Goal: Information Seeking & Learning: Learn about a topic

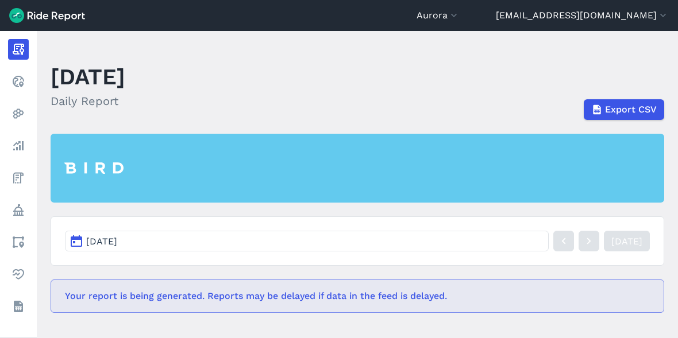
click at [148, 224] on nav "[DATE] [DATE]" at bounding box center [358, 241] width 614 height 49
click at [460, 17] on button "Aurora" at bounding box center [438, 16] width 43 height 14
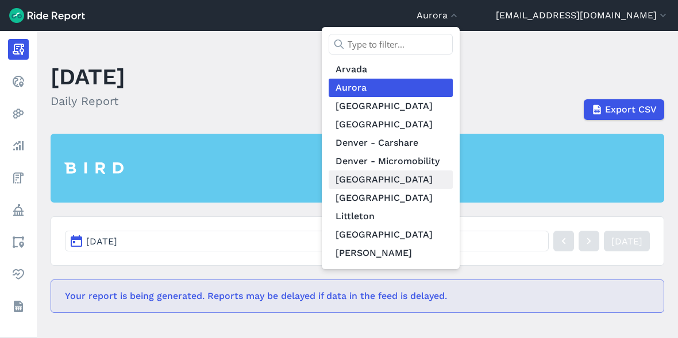
click at [453, 182] on link "[GEOGRAPHIC_DATA]" at bounding box center [391, 180] width 124 height 18
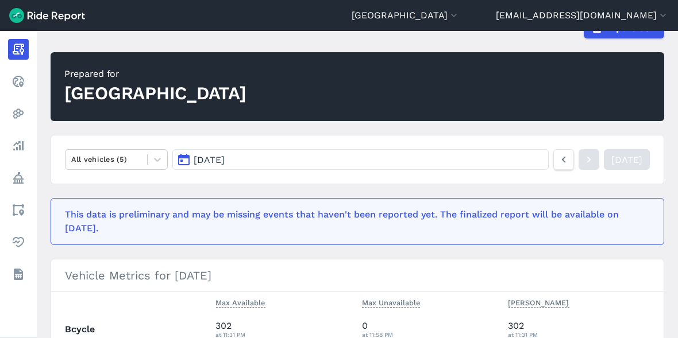
scroll to position [191, 0]
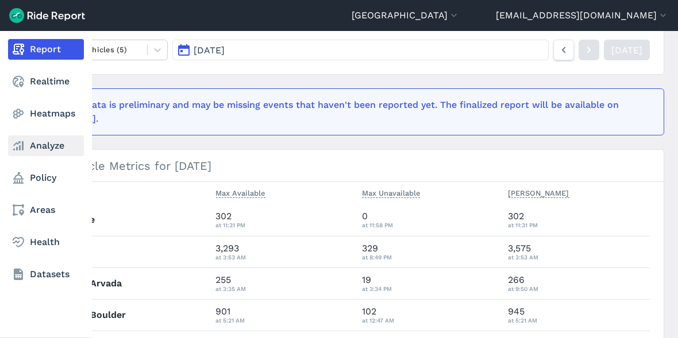
click at [32, 149] on link "Analyze" at bounding box center [46, 146] width 76 height 21
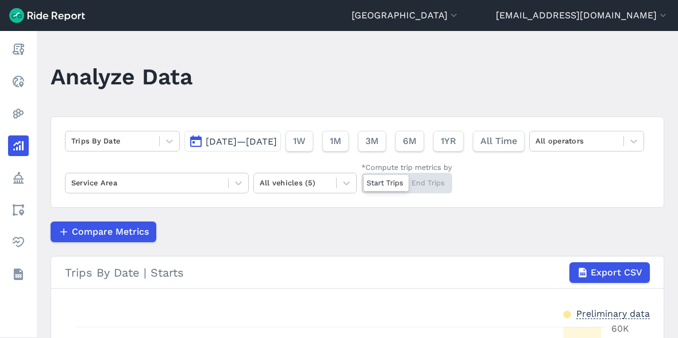
click at [259, 146] on span "[DATE]—[DATE]" at bounding box center [241, 141] width 71 height 11
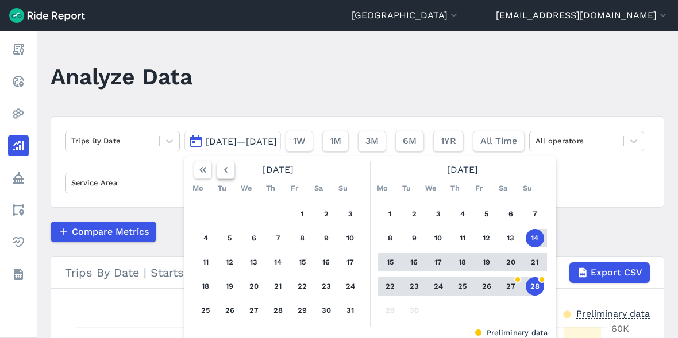
click at [233, 171] on button "button" at bounding box center [226, 170] width 18 height 18
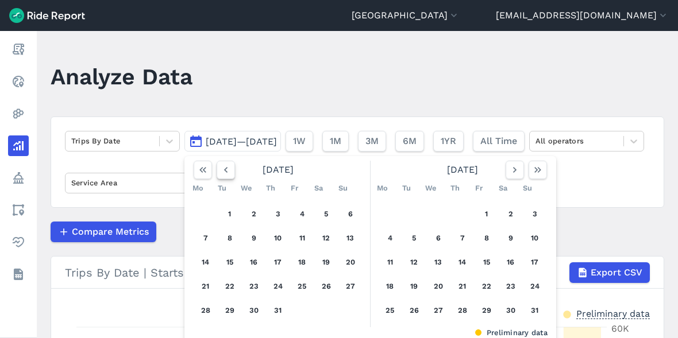
click at [233, 171] on button "button" at bounding box center [226, 170] width 18 height 18
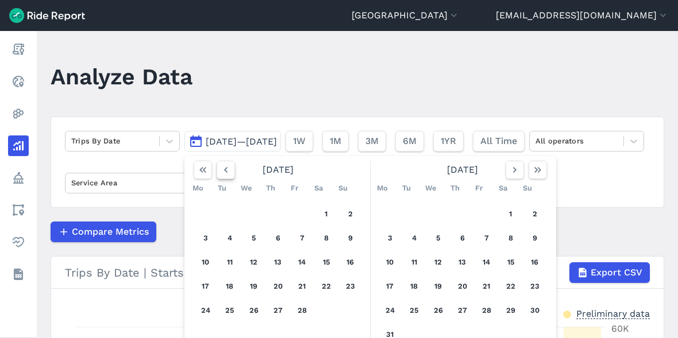
click at [233, 171] on button "button" at bounding box center [226, 170] width 18 height 18
click at [252, 207] on button "1" at bounding box center [254, 214] width 18 height 18
click at [506, 168] on button "button" at bounding box center [515, 170] width 18 height 18
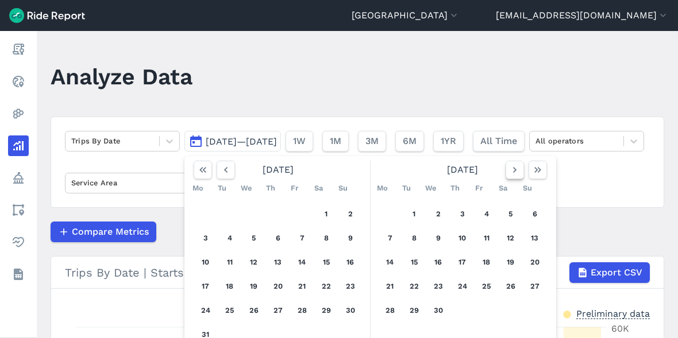
click at [506, 168] on button "button" at bounding box center [515, 170] width 18 height 18
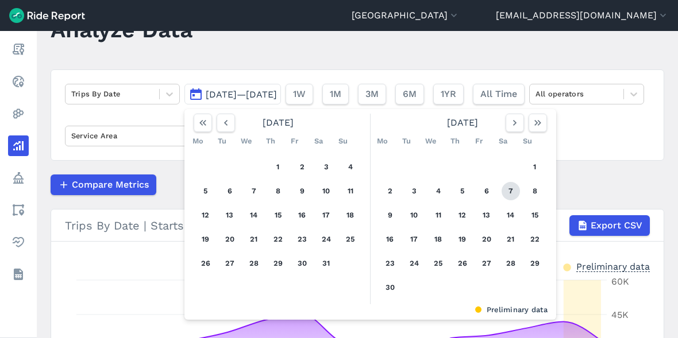
scroll to position [64, 0]
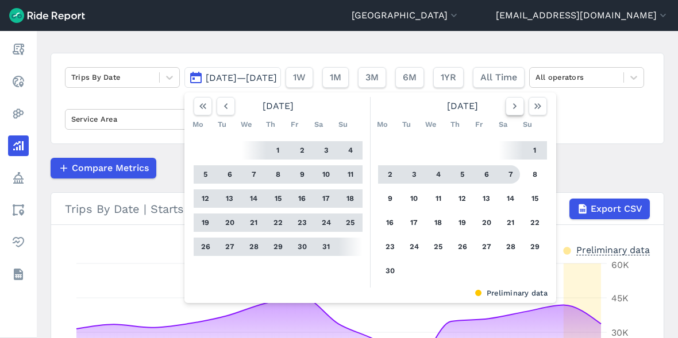
click at [506, 105] on button "button" at bounding box center [515, 106] width 18 height 18
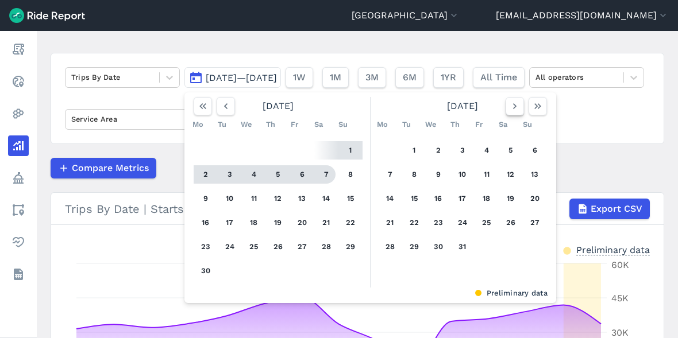
click at [507, 104] on button "button" at bounding box center [515, 106] width 18 height 18
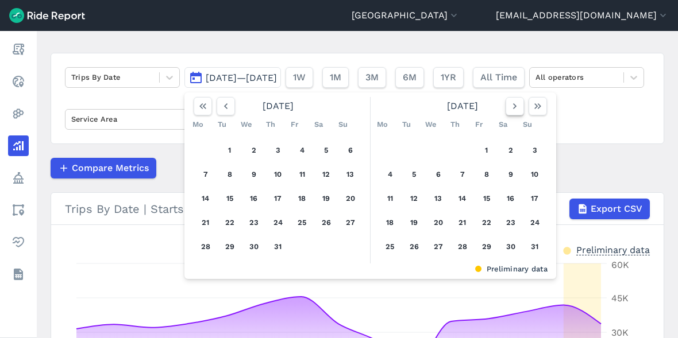
click at [507, 104] on button "button" at bounding box center [515, 106] width 18 height 18
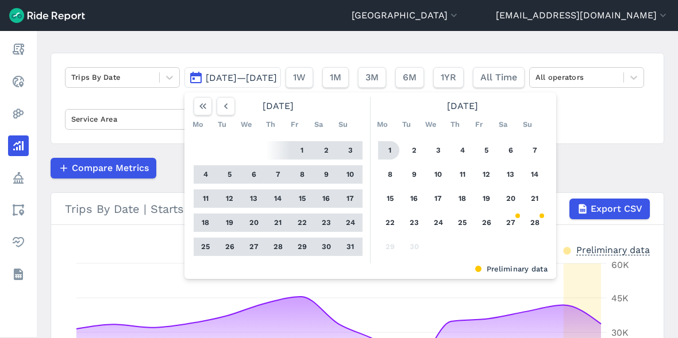
click at [391, 143] on button "1" at bounding box center [390, 150] width 18 height 18
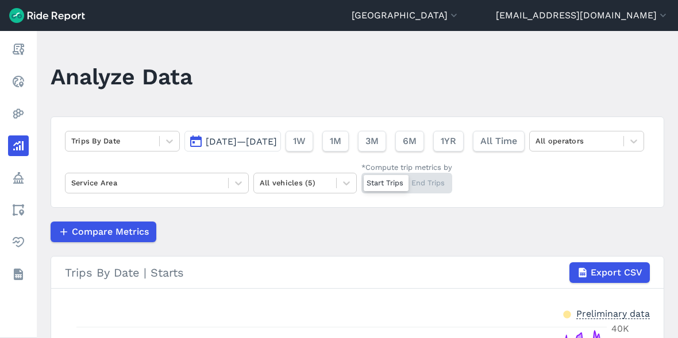
click at [277, 138] on span "[DATE]—[DATE]" at bounding box center [241, 141] width 71 height 11
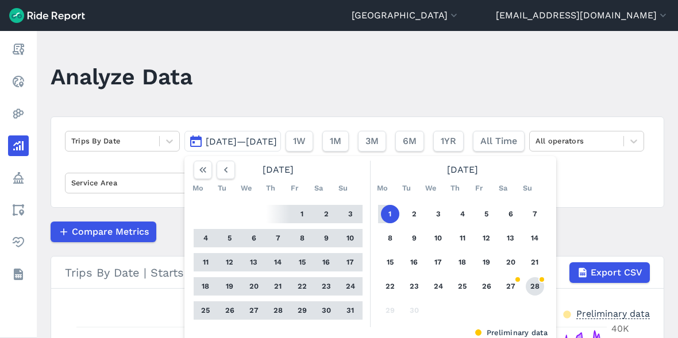
click at [538, 284] on button "28" at bounding box center [535, 286] width 18 height 18
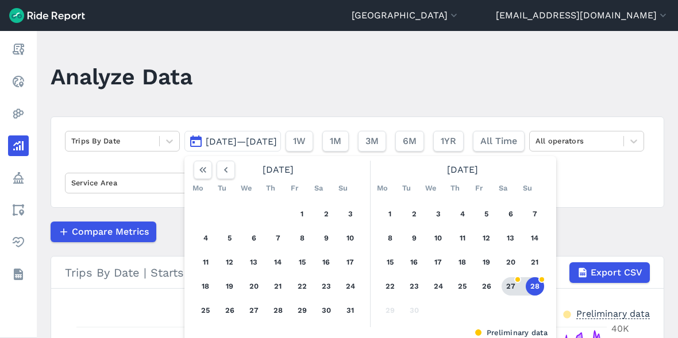
click at [535, 290] on button "28" at bounding box center [535, 286] width 18 height 18
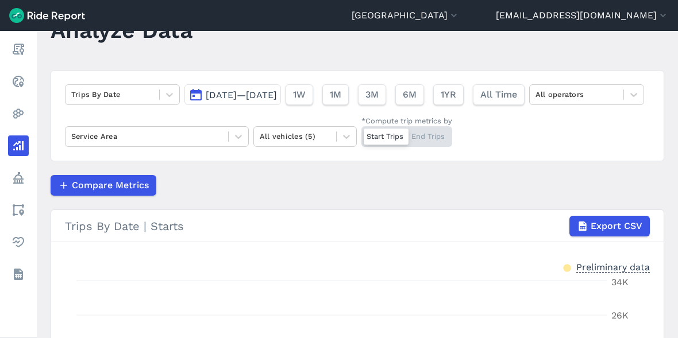
scroll to position [1, 0]
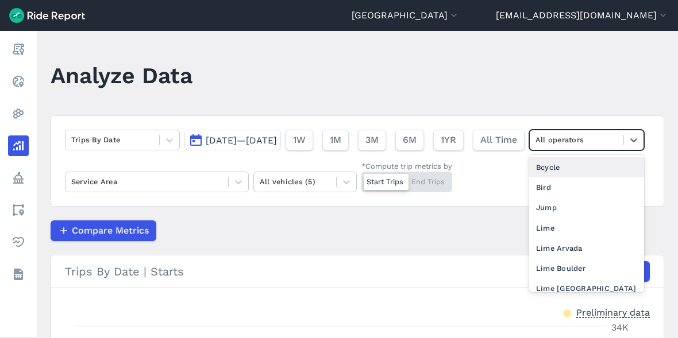
click at [535, 146] on div at bounding box center [576, 139] width 82 height 13
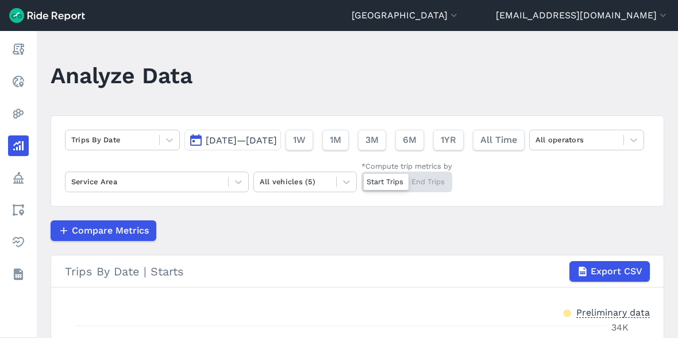
click at [249, 225] on div "Compare Metrics" at bounding box center [358, 231] width 614 height 21
click at [222, 179] on div at bounding box center [146, 181] width 151 height 13
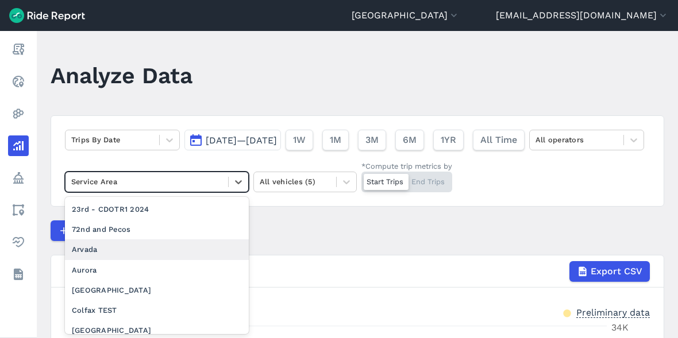
scroll to position [128, 0]
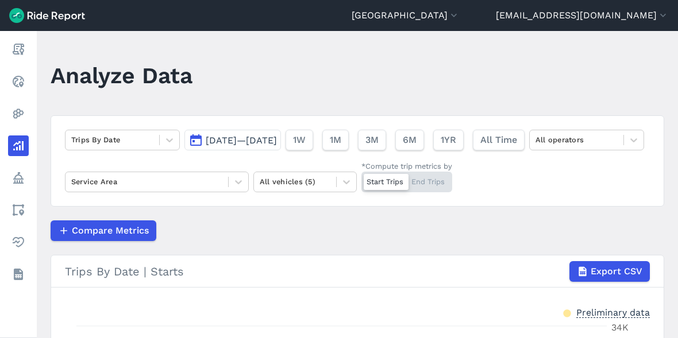
drag, startPoint x: 433, startPoint y: 215, endPoint x: 234, endPoint y: 192, distance: 200.7
click at [431, 215] on article "Trips By Date [DATE]—[DATE] 1W 1M 3M 6M 1YR All Time All operators Service Area…" at bounding box center [358, 334] width 614 height 438
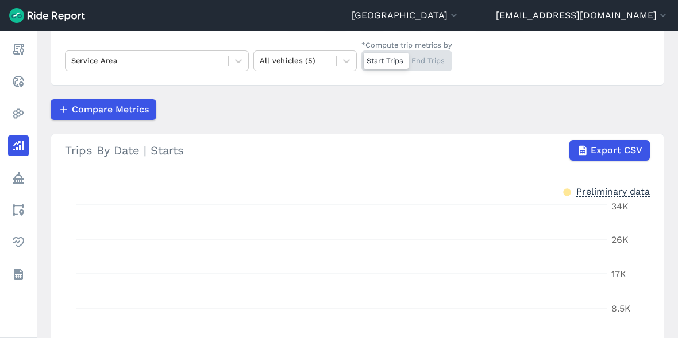
scroll to position [65, 0]
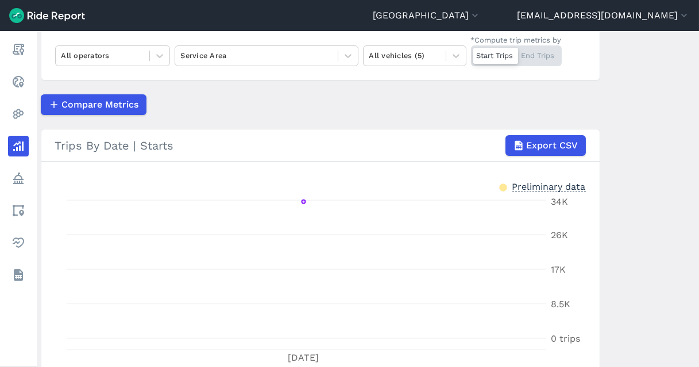
scroll to position [37, 0]
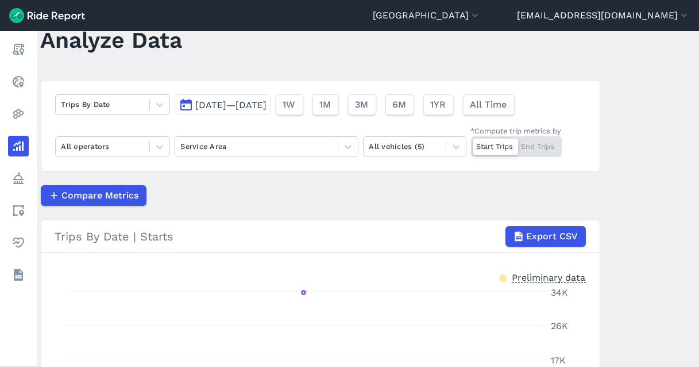
click at [246, 110] on button "[DATE]—[DATE]" at bounding box center [223, 104] width 97 height 21
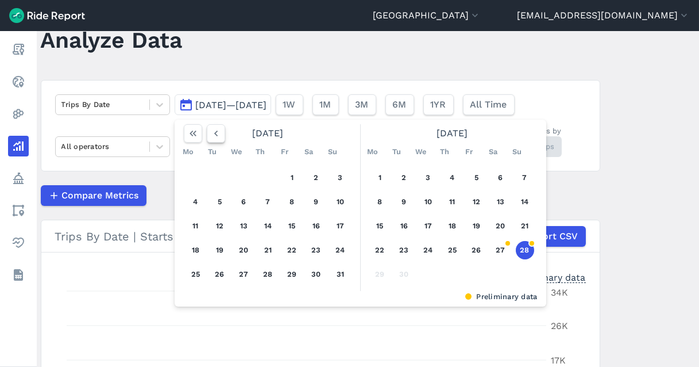
click at [213, 135] on icon "button" at bounding box center [215, 133] width 11 height 11
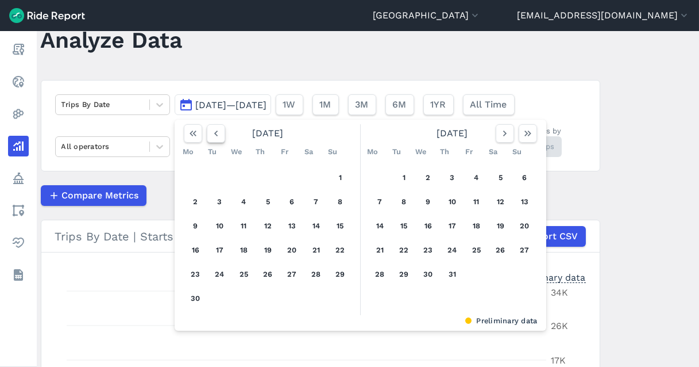
click at [212, 135] on icon "button" at bounding box center [215, 133] width 11 height 11
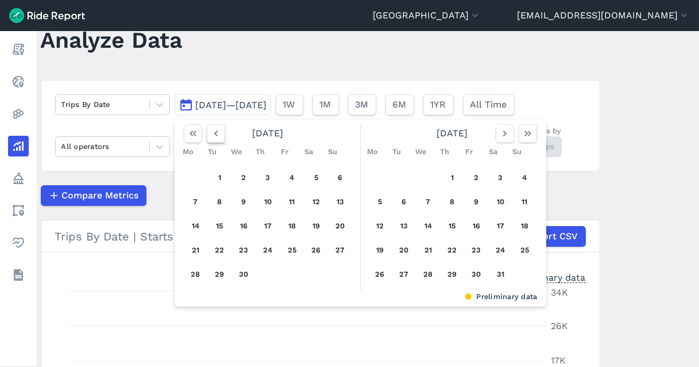
click at [212, 135] on icon "button" at bounding box center [215, 133] width 11 height 11
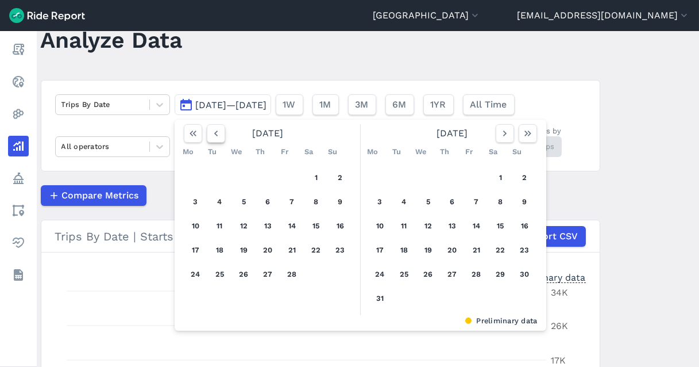
click at [212, 135] on icon "button" at bounding box center [215, 133] width 11 height 11
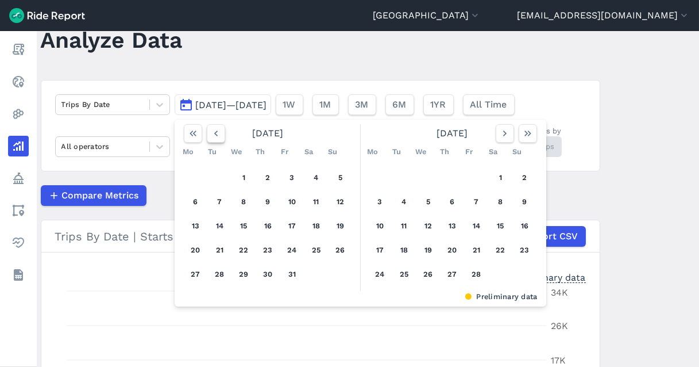
click at [212, 135] on icon "button" at bounding box center [215, 133] width 11 height 11
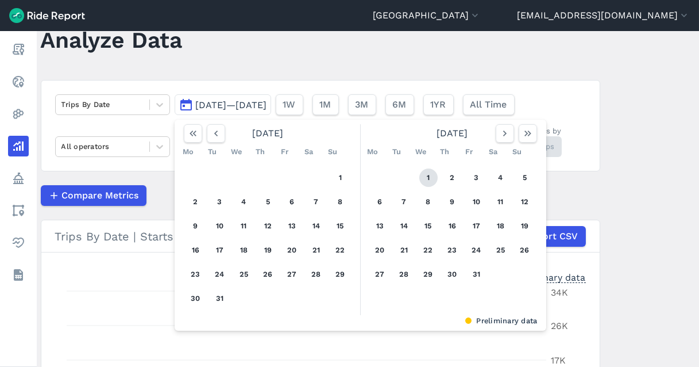
click at [425, 176] on button "1" at bounding box center [428, 177] width 18 height 18
click at [496, 136] on button "button" at bounding box center [505, 133] width 18 height 18
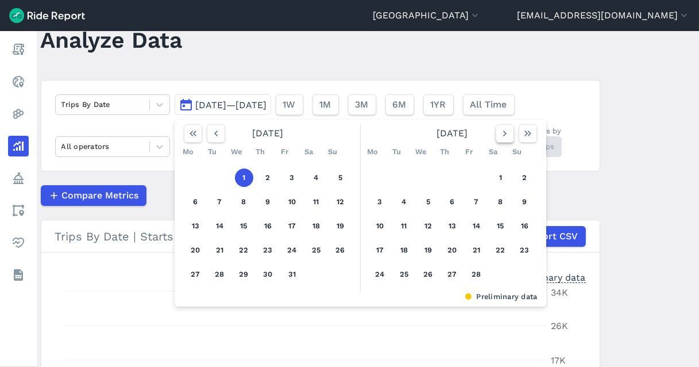
click at [496, 136] on button "button" at bounding box center [505, 133] width 18 height 18
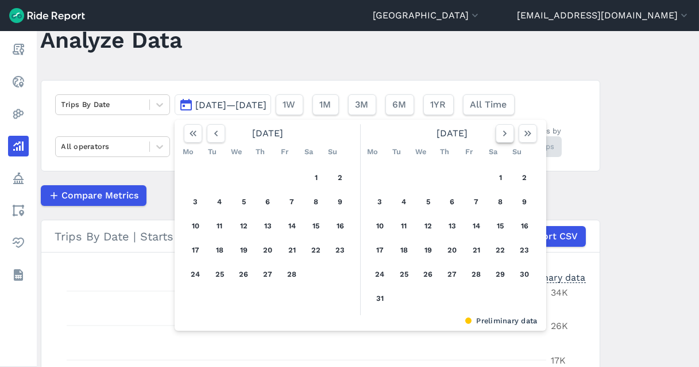
click at [499, 136] on icon "button" at bounding box center [504, 133] width 11 height 11
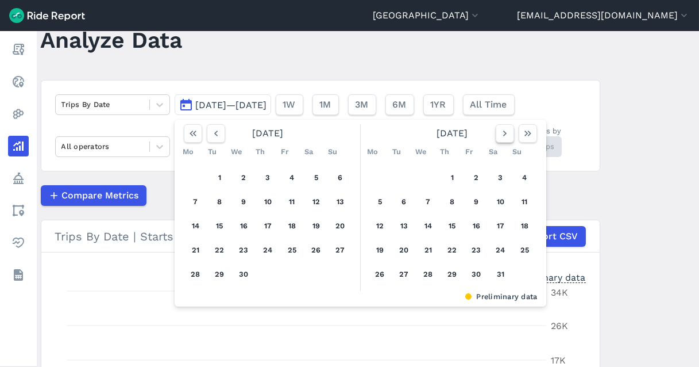
click at [499, 136] on icon "button" at bounding box center [504, 133] width 11 height 11
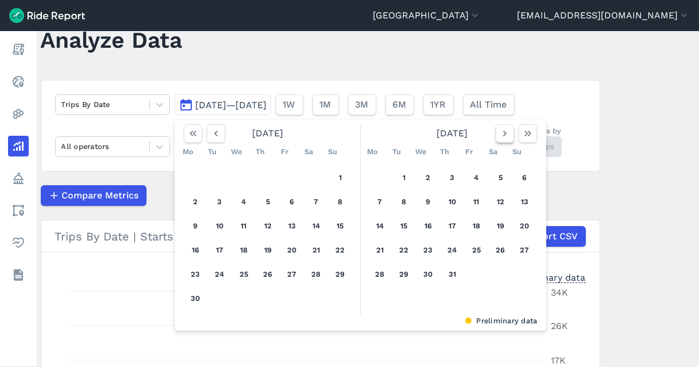
click at [499, 136] on icon "button" at bounding box center [504, 133] width 11 height 11
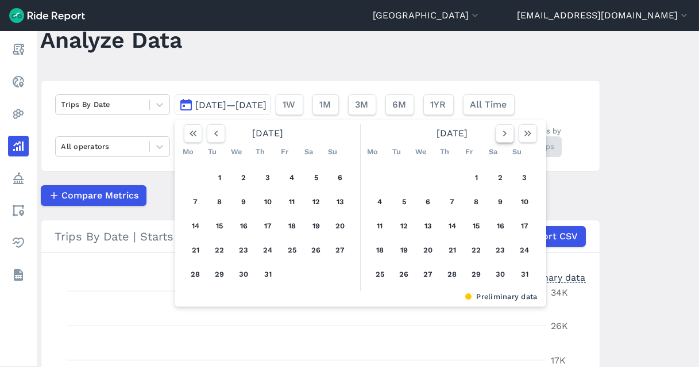
click at [499, 136] on icon "button" at bounding box center [504, 133] width 11 height 11
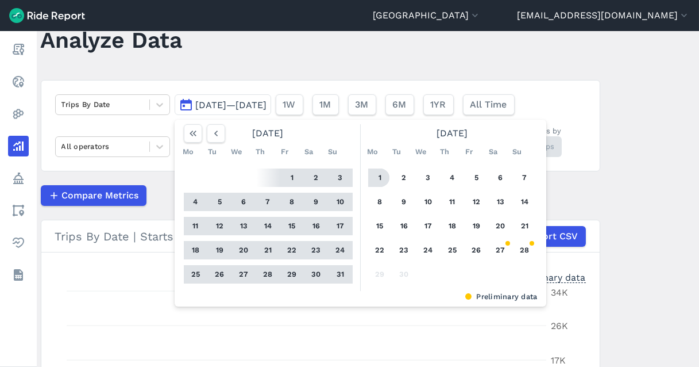
click at [372, 179] on button "1" at bounding box center [380, 177] width 18 height 18
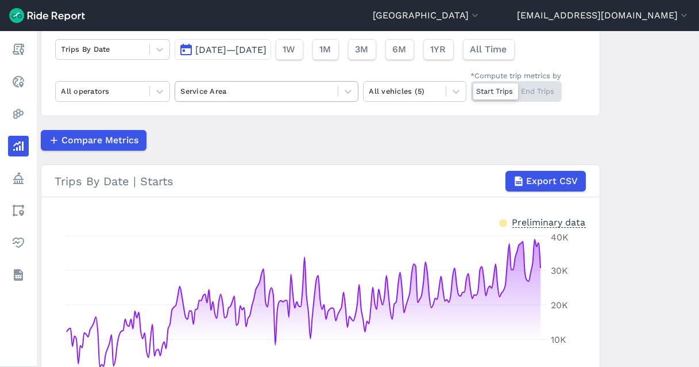
scroll to position [37, 0]
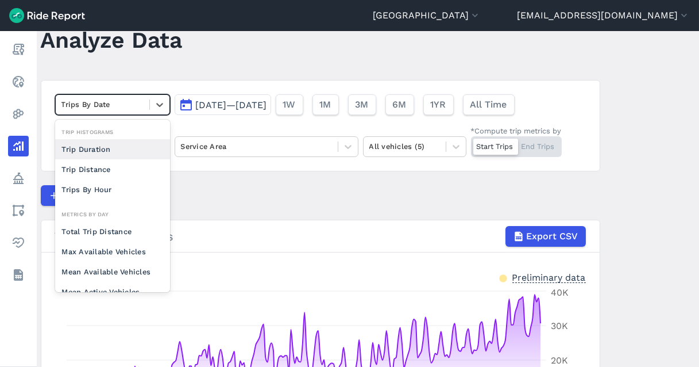
click at [113, 110] on div "Trips By Date" at bounding box center [103, 104] width 94 height 18
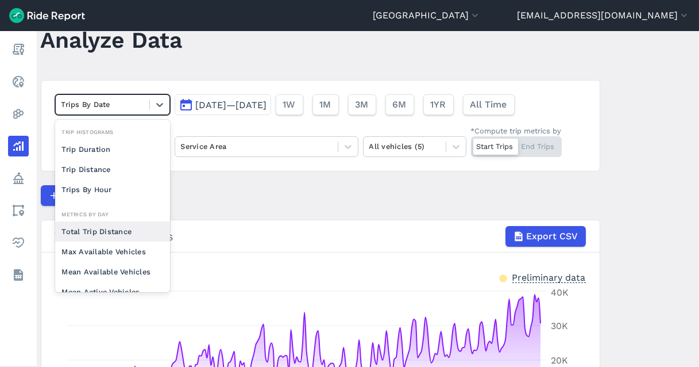
click at [86, 236] on div "Total Trip Distance" at bounding box center [112, 231] width 115 height 20
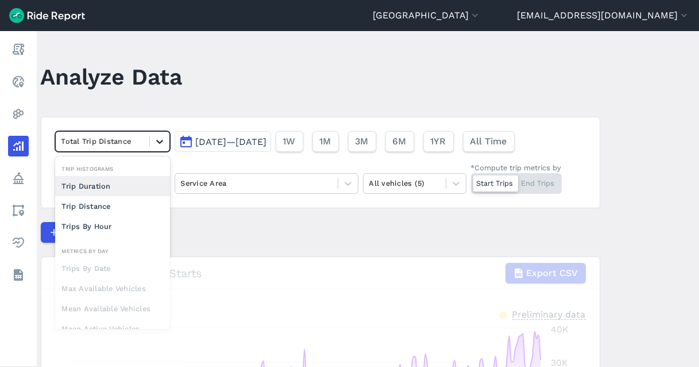
click at [159, 143] on icon at bounding box center [159, 141] width 11 height 11
click at [100, 206] on div "Trip Distance" at bounding box center [112, 206] width 115 height 20
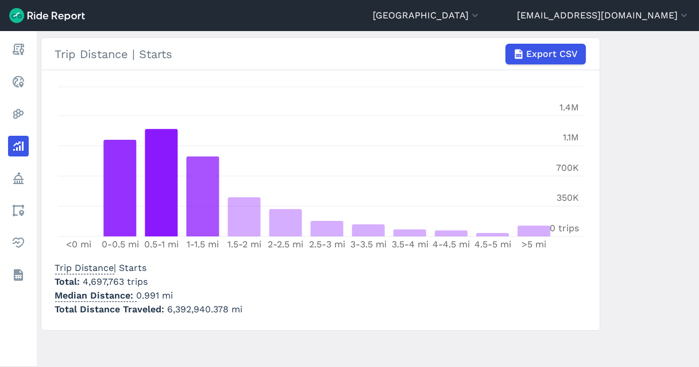
scroll to position [188, 0]
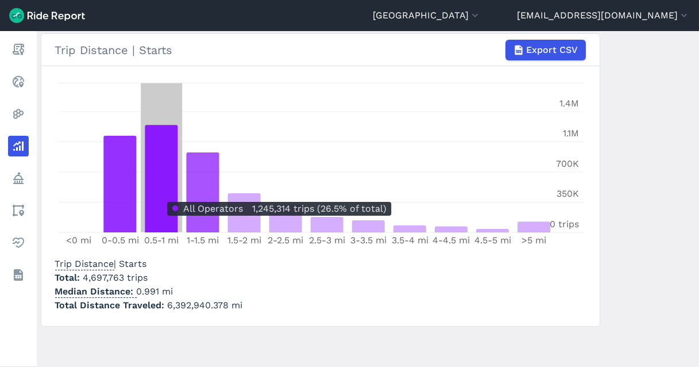
click at [156, 192] on icon at bounding box center [161, 178] width 33 height 107
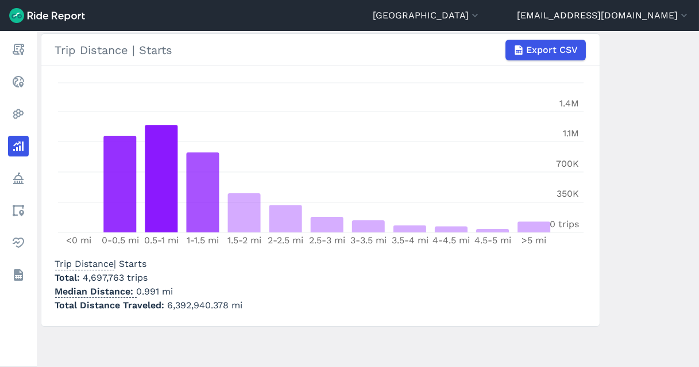
click at [293, 291] on div "Trip Distance | Starts Total 4,697,763 trips Median Distance 0.991 mi Total Dis…" at bounding box center [320, 282] width 531 height 60
click at [310, 275] on div "Trip Distance | Starts Total 4,697,763 trips Median Distance 0.991 mi Total Dis…" at bounding box center [320, 282] width 531 height 60
click at [304, 273] on div "Trip Distance | Starts Total 4,697,763 trips Median Distance 0.991 mi Total Dis…" at bounding box center [320, 282] width 531 height 60
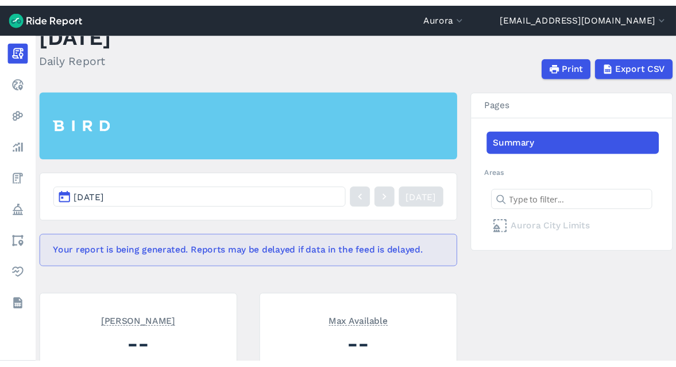
scroll to position [64, 0]
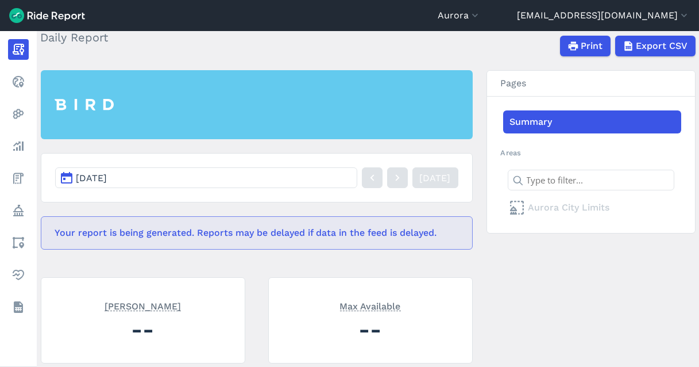
click at [527, 1] on header "Aurora Arvada Aurora Boulder Brighton Denver - Carshare Denver - Micromobility …" at bounding box center [349, 15] width 699 height 31
click at [481, 11] on button "Aurora" at bounding box center [459, 16] width 43 height 14
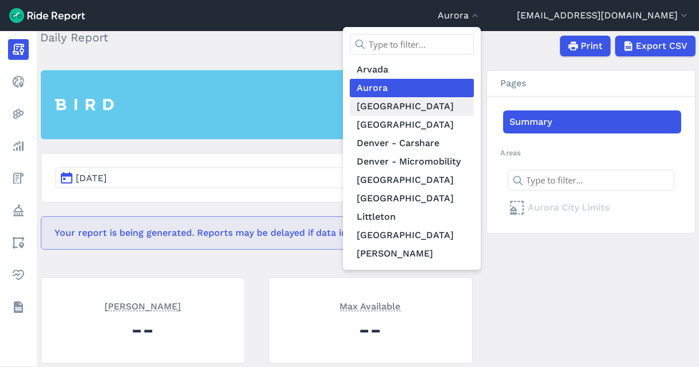
click at [464, 102] on link "[GEOGRAPHIC_DATA]" at bounding box center [412, 106] width 124 height 18
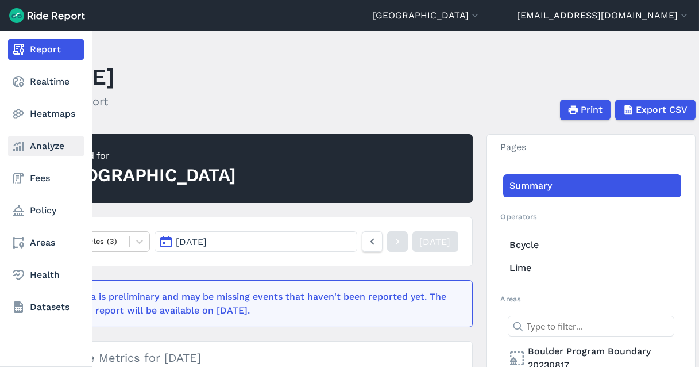
click at [29, 136] on link "Analyze" at bounding box center [46, 146] width 76 height 21
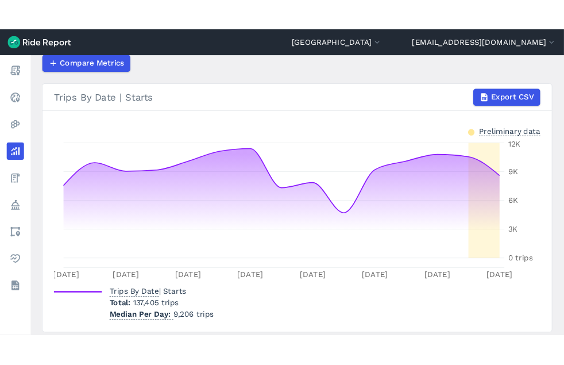
scroll to position [274, 0]
